Goal: Find specific page/section

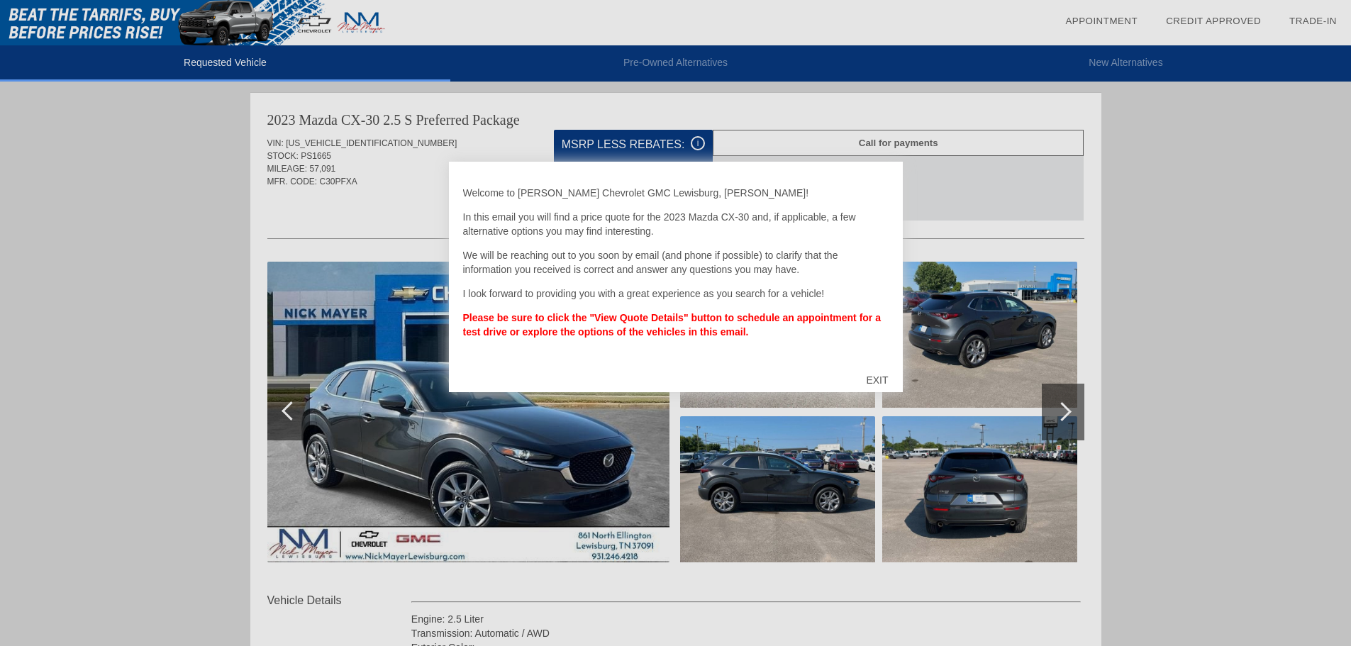
click at [880, 379] on div "EXIT" at bounding box center [877, 380] width 50 height 43
click at [874, 374] on div "EXIT" at bounding box center [877, 380] width 50 height 43
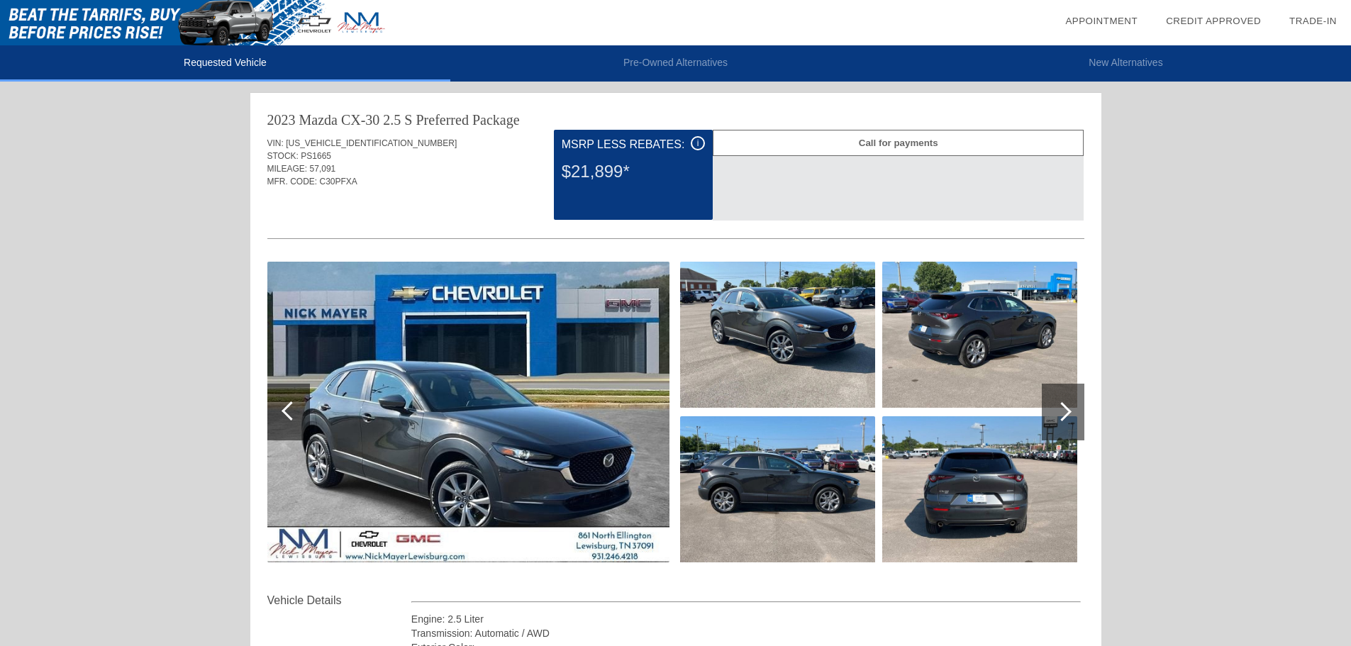
click at [1058, 404] on div at bounding box center [1063, 412] width 43 height 57
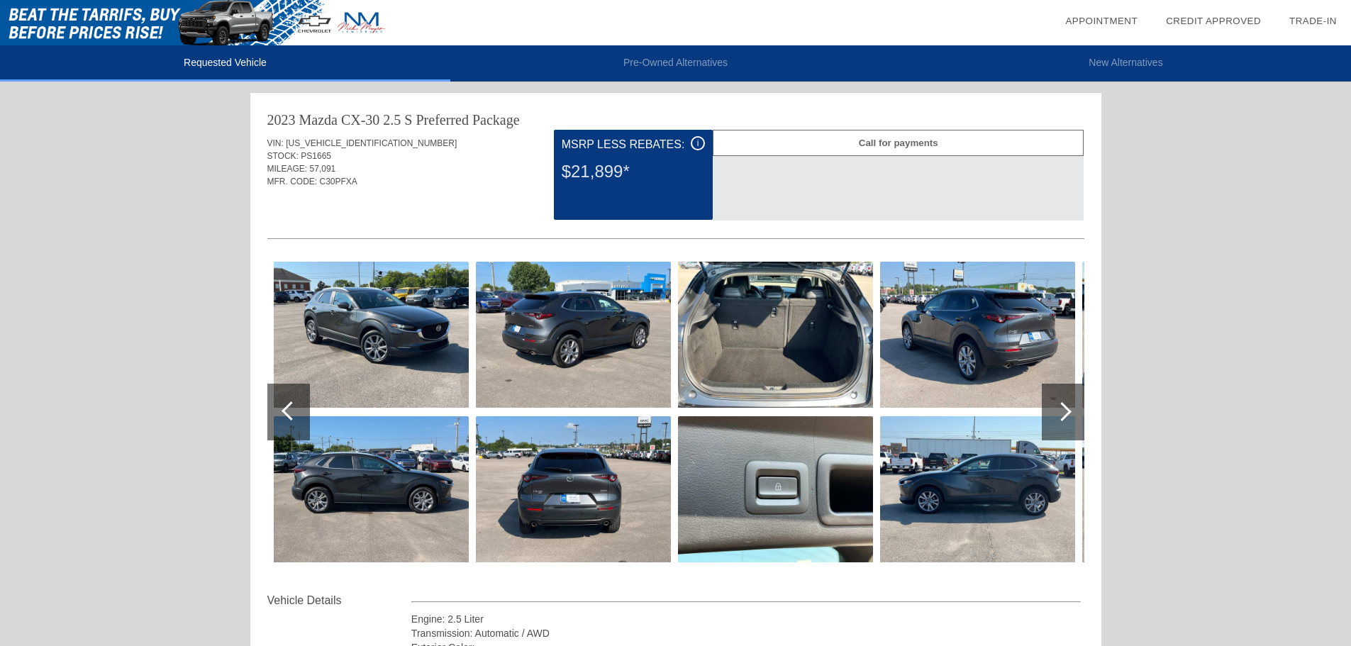
click at [1058, 404] on div at bounding box center [1063, 412] width 43 height 57
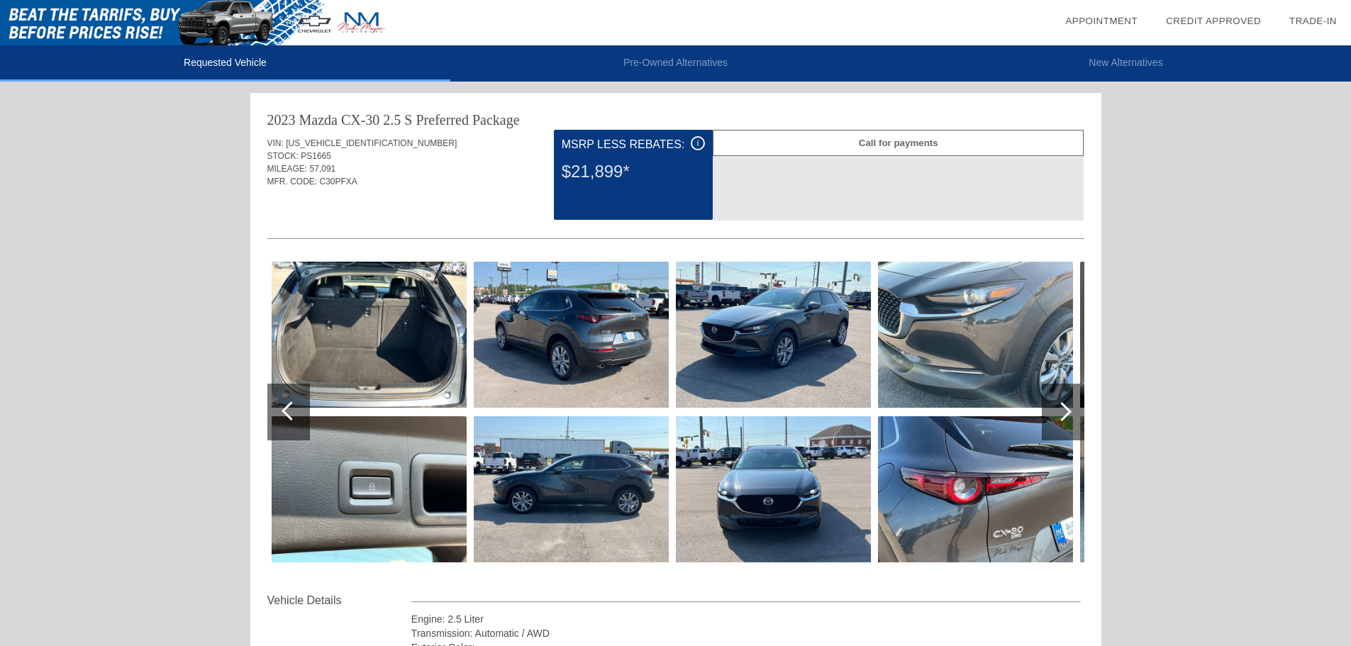
click at [1057, 404] on div at bounding box center [1063, 412] width 43 height 57
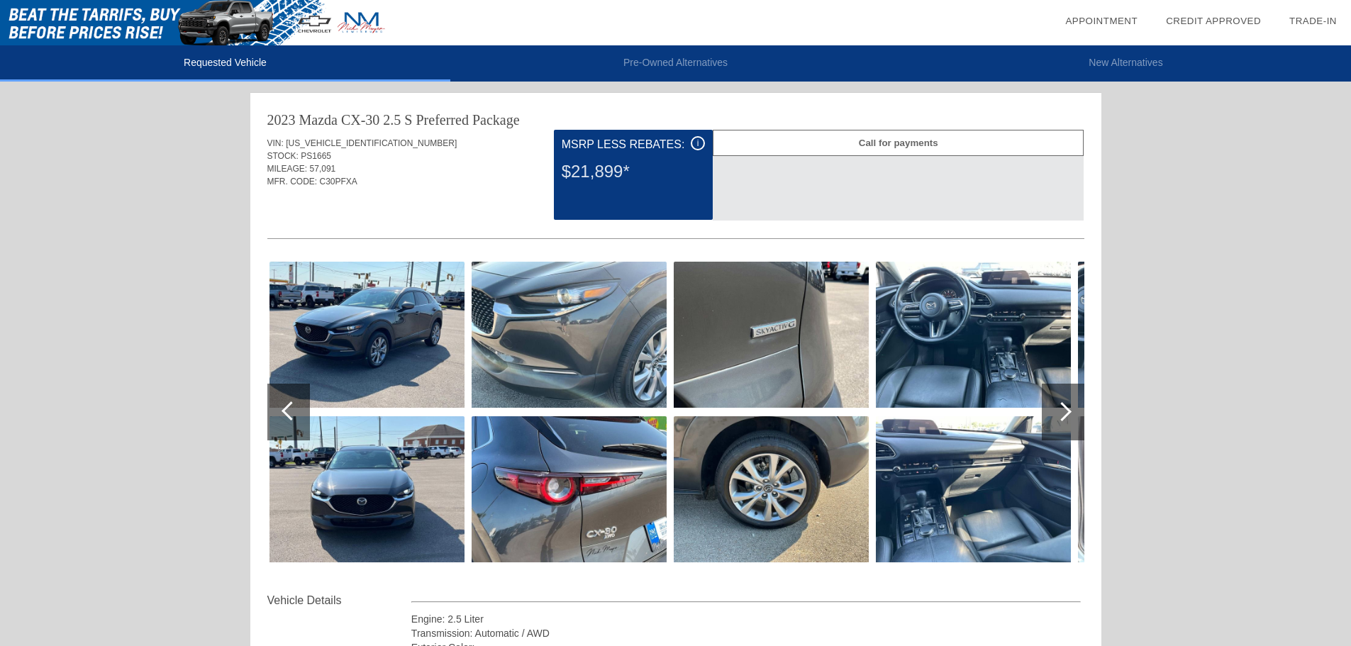
click at [1057, 404] on div at bounding box center [1063, 412] width 43 height 57
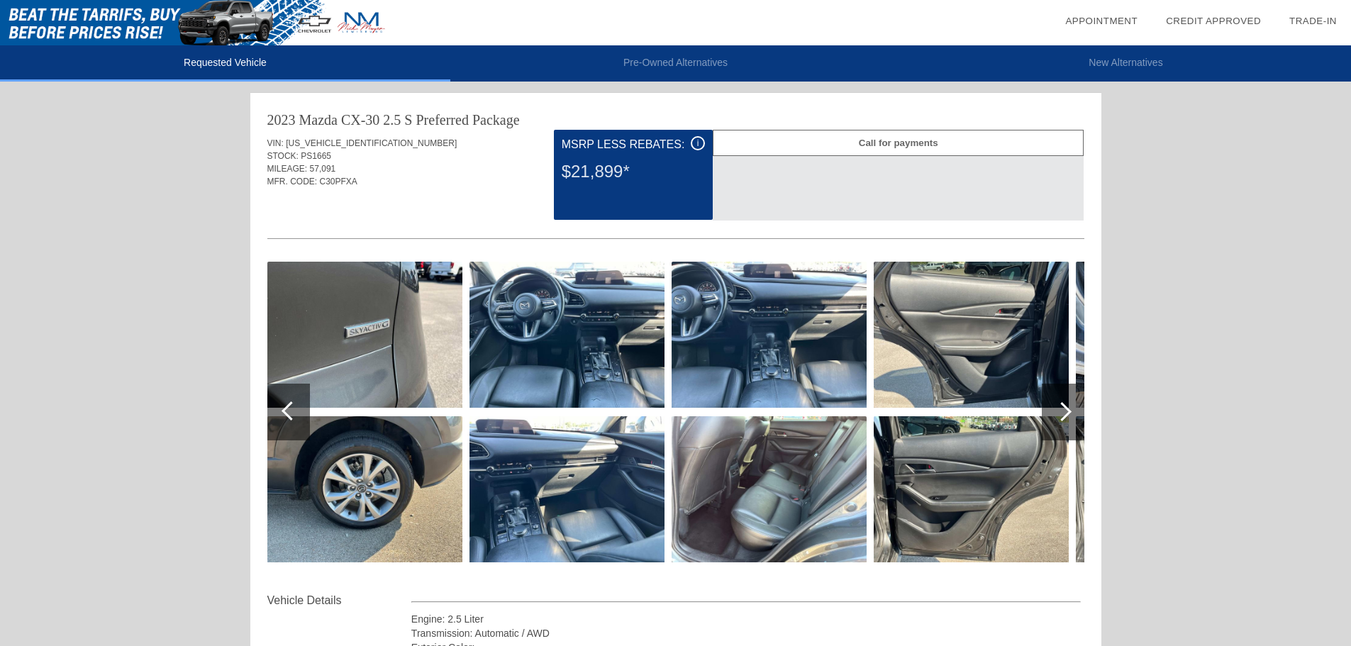
click at [1057, 404] on div at bounding box center [1063, 412] width 43 height 57
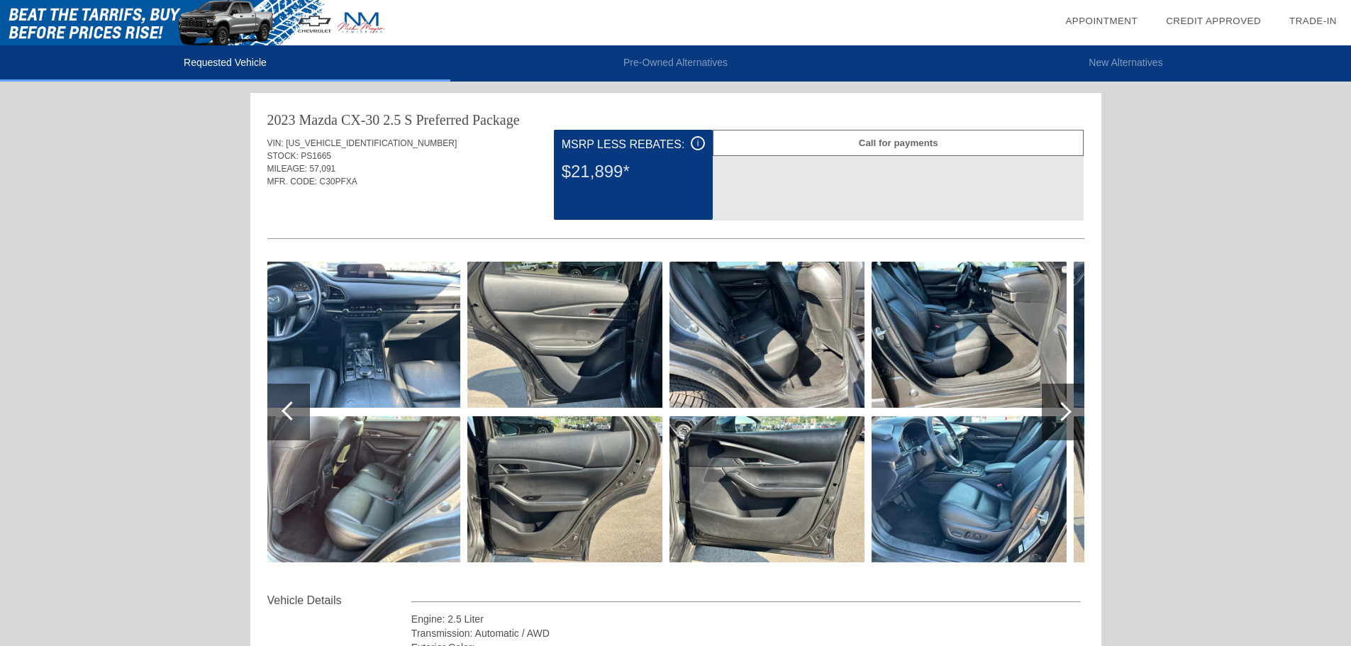
click at [1057, 403] on div at bounding box center [1063, 412] width 43 height 57
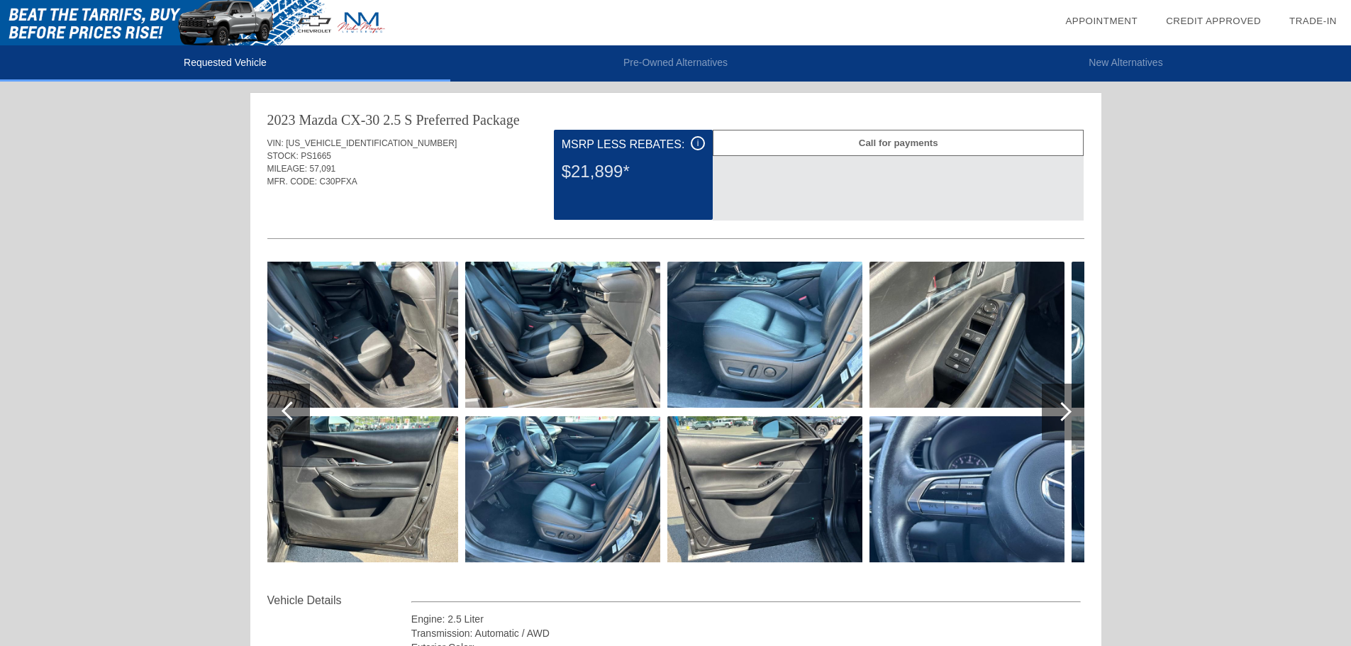
click at [1057, 403] on div at bounding box center [1063, 412] width 43 height 57
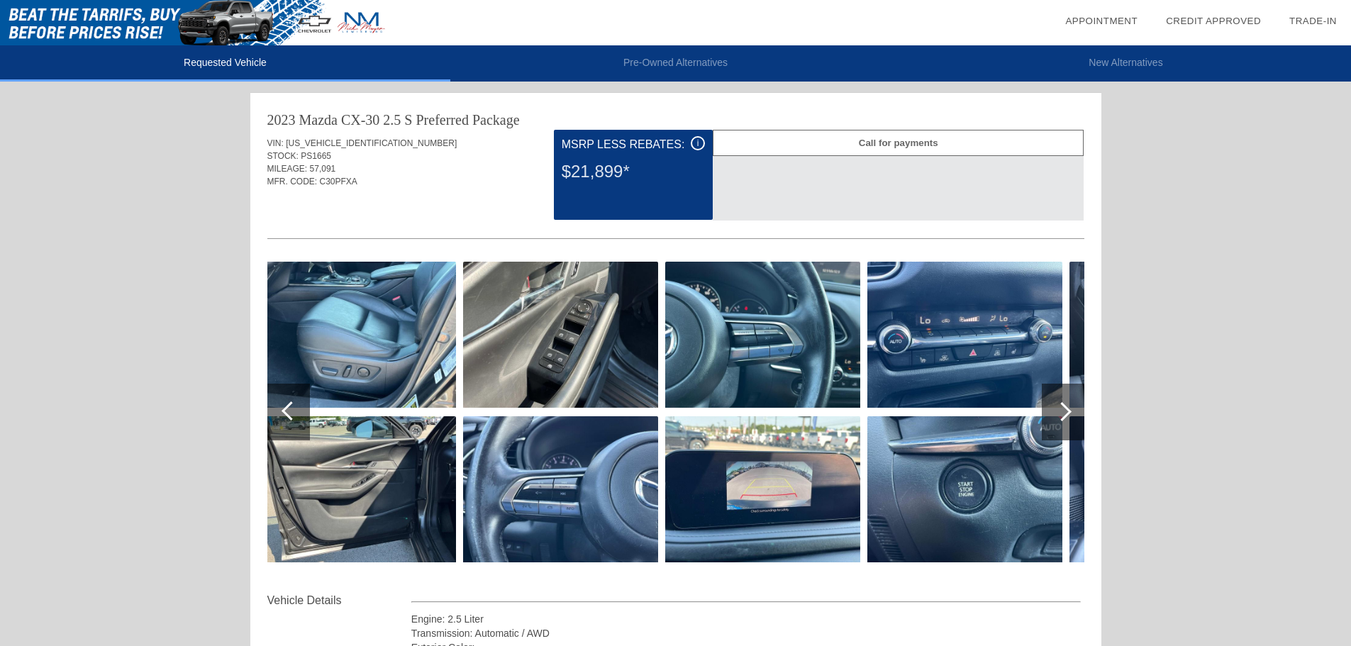
click at [1056, 402] on div at bounding box center [1063, 412] width 43 height 57
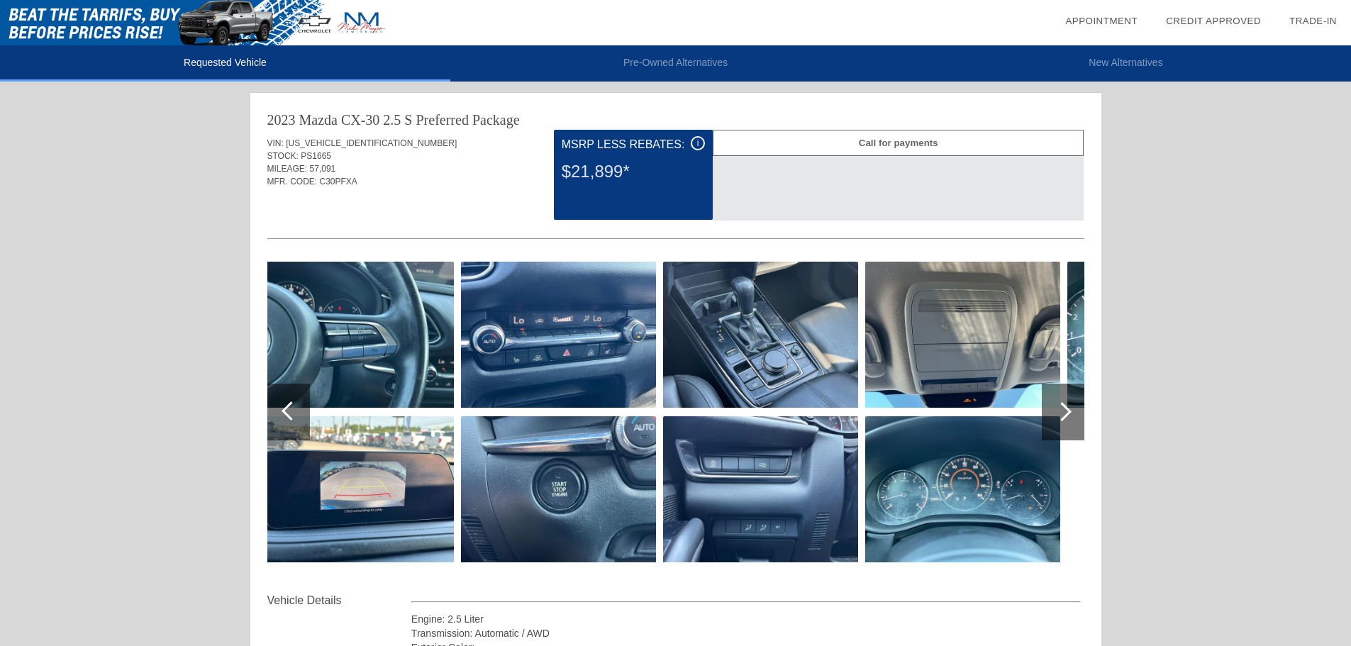
click at [1056, 402] on div at bounding box center [1063, 412] width 43 height 57
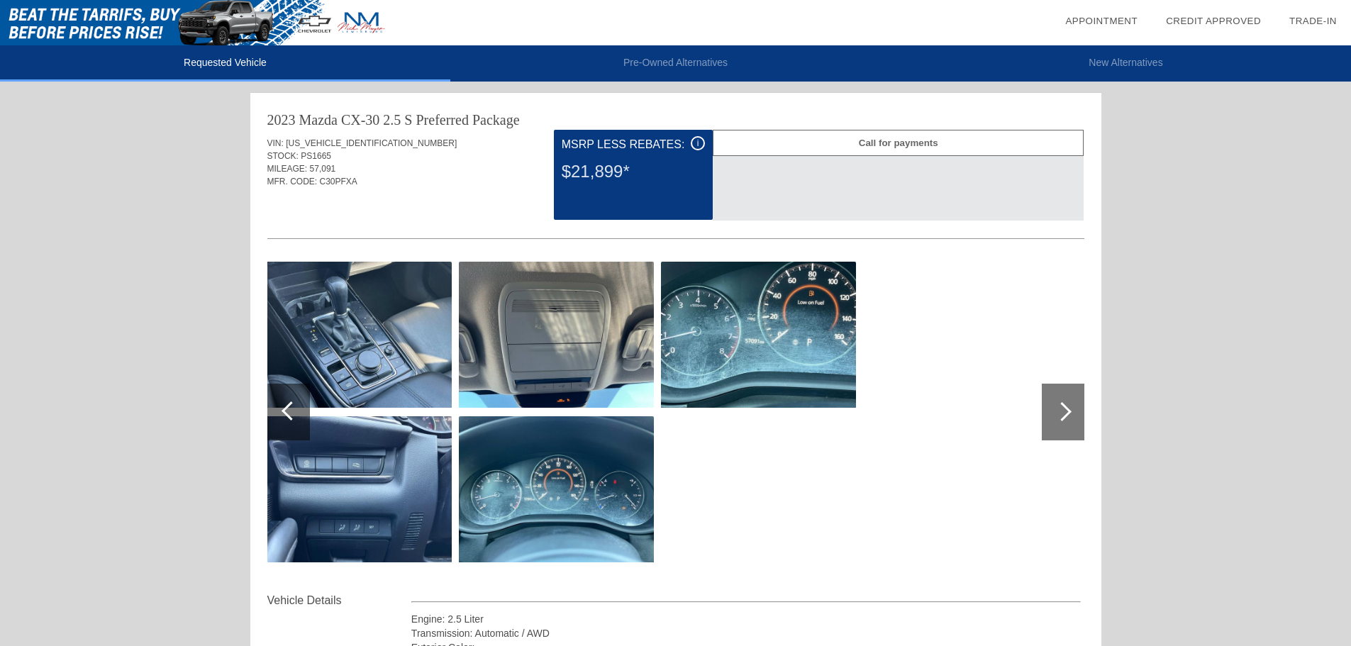
click at [1056, 402] on div at bounding box center [1063, 412] width 43 height 57
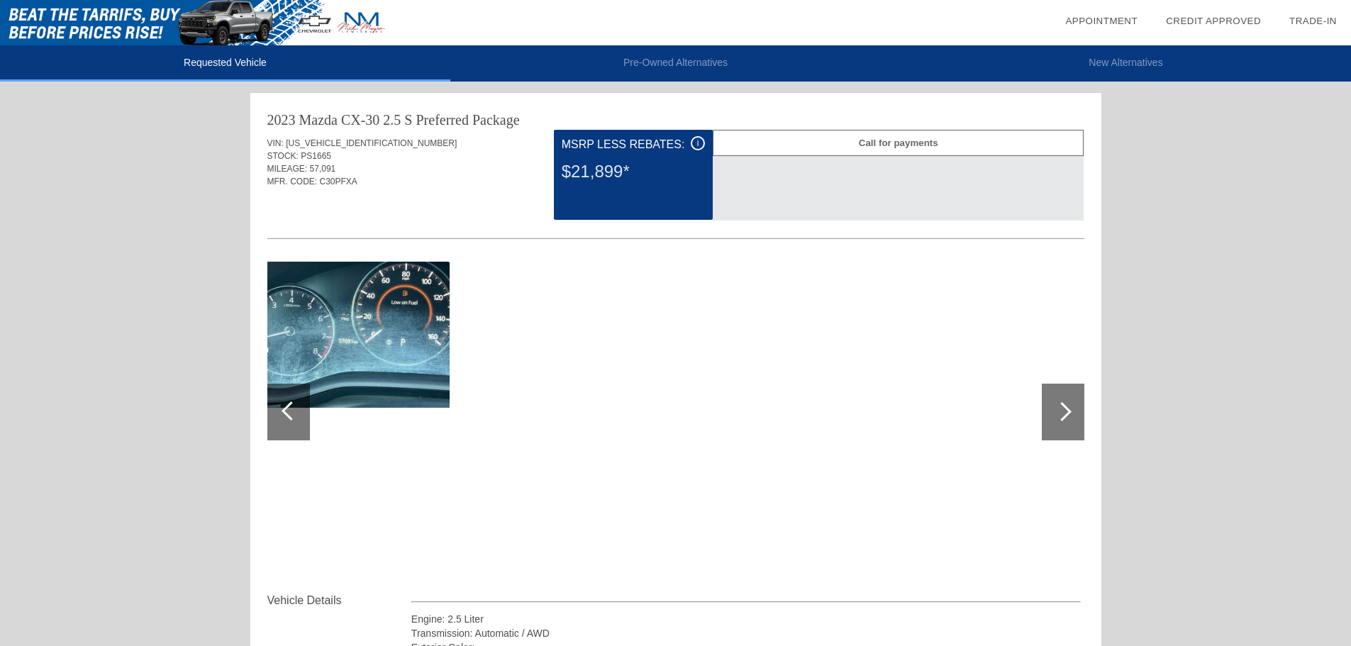
click at [1056, 402] on div at bounding box center [1063, 412] width 43 height 57
